Goal: Check status

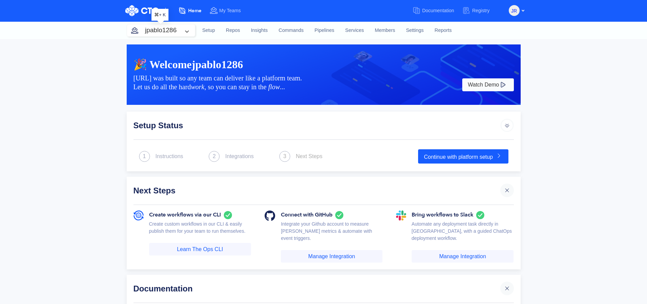
click at [191, 33] on button "jpablo1286" at bounding box center [161, 30] width 68 height 12
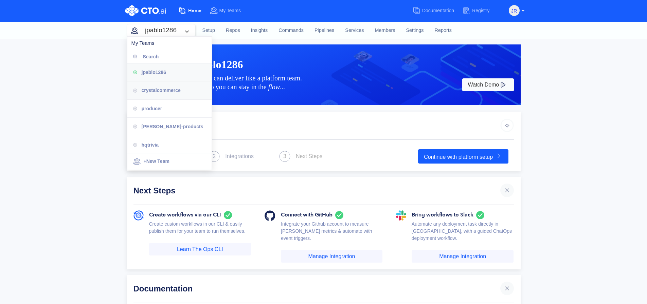
click at [168, 89] on span "crystalcommerce" at bounding box center [161, 90] width 39 height 5
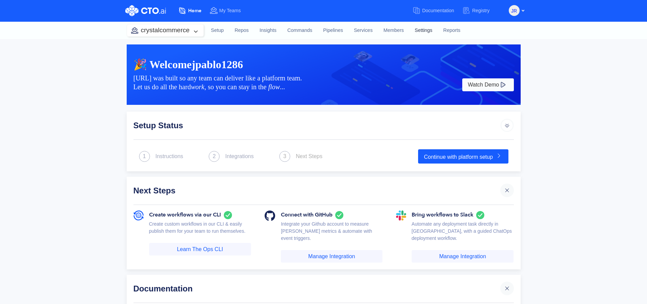
click at [418, 31] on link "Settings" at bounding box center [423, 30] width 29 height 18
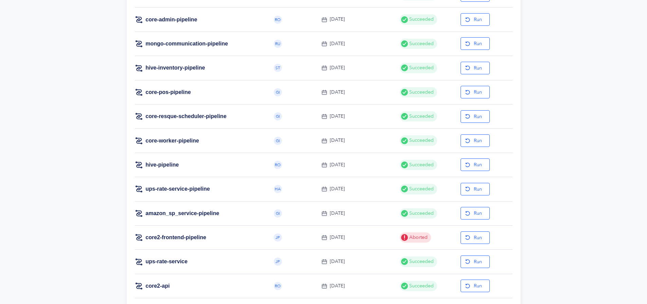
scroll to position [237, 0]
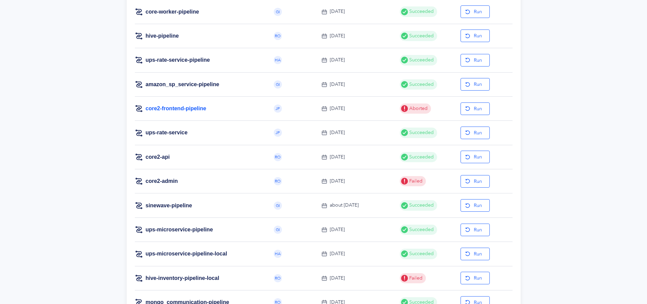
click at [171, 111] on link "core2-frontend-pipeline" at bounding box center [176, 108] width 61 height 7
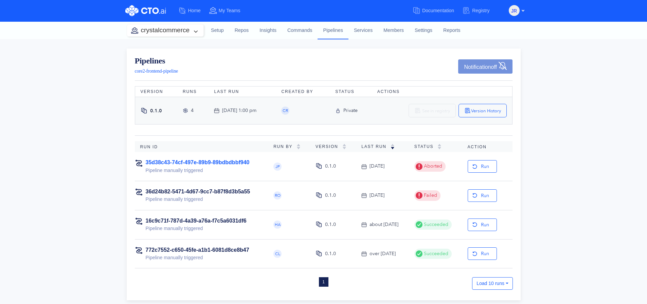
click at [237, 162] on link "35d38c43-74cf-497e-89b9-89bdbdbbf940" at bounding box center [198, 163] width 104 height 6
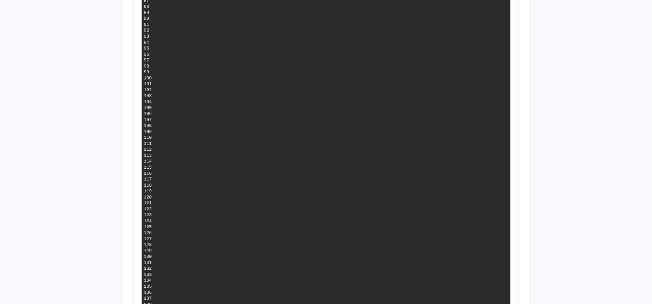
scroll to position [1240, 0]
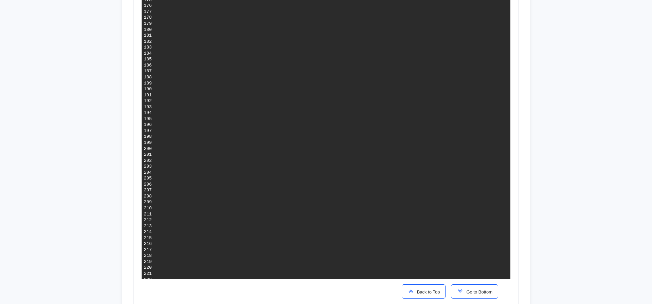
click at [475, 291] on span "Go to Bottom" at bounding box center [477, 292] width 29 height 5
